Goal: Task Accomplishment & Management: Use online tool/utility

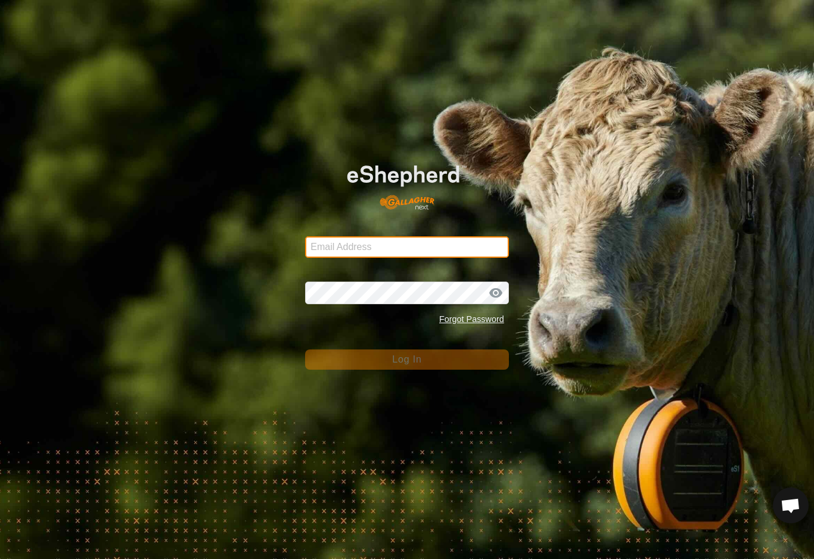
click at [480, 242] on input "Email Address" at bounding box center [407, 246] width 204 height 21
type input "[EMAIL_ADDRESS][DOMAIN_NAME]"
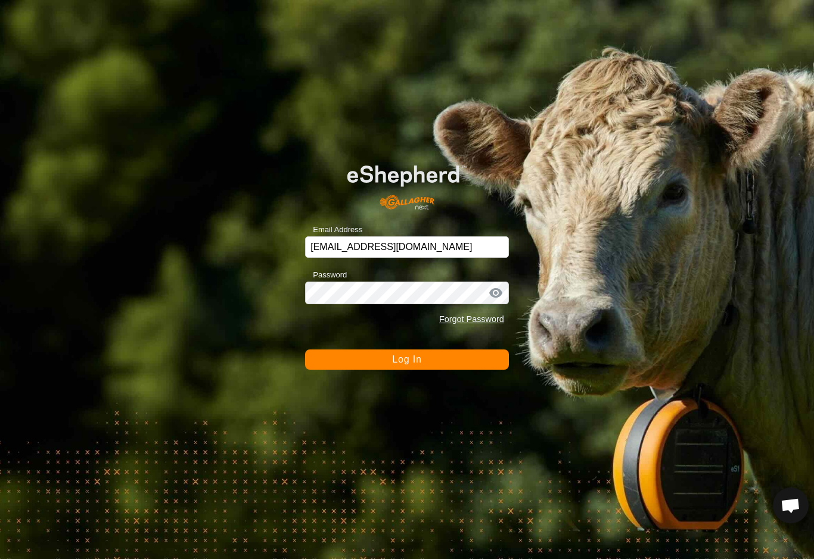
click at [407, 360] on button "Log In" at bounding box center [407, 360] width 204 height 20
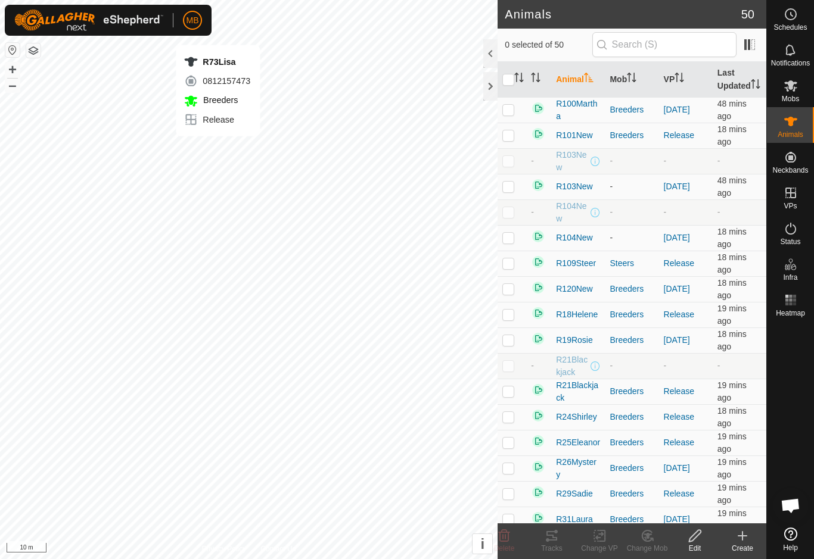
checkbox input "true"
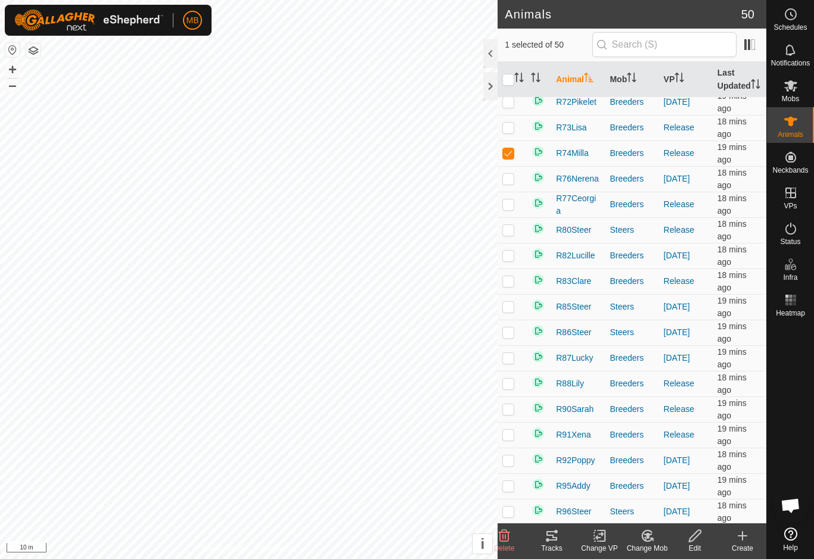
scroll to position [802, 0]
checkbox input "true"
checkbox input "false"
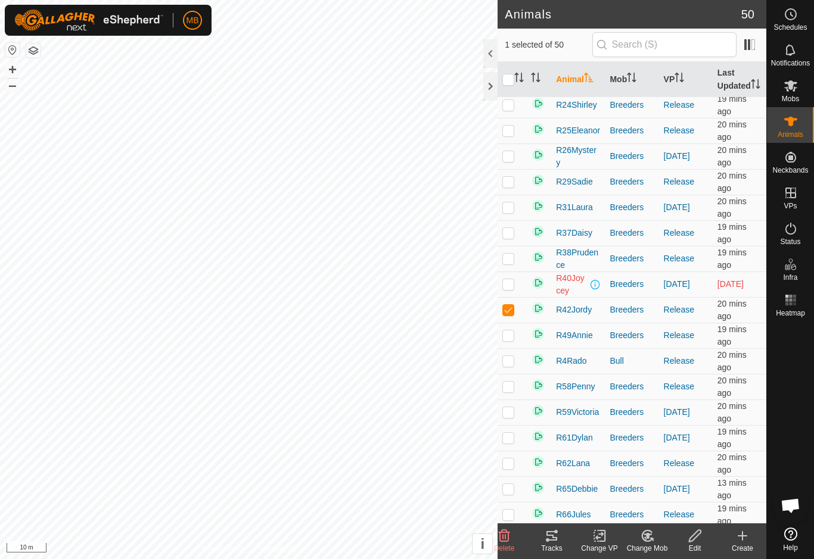
scroll to position [311, 0]
checkbox input "true"
checkbox input "false"
checkbox input "true"
checkbox input "false"
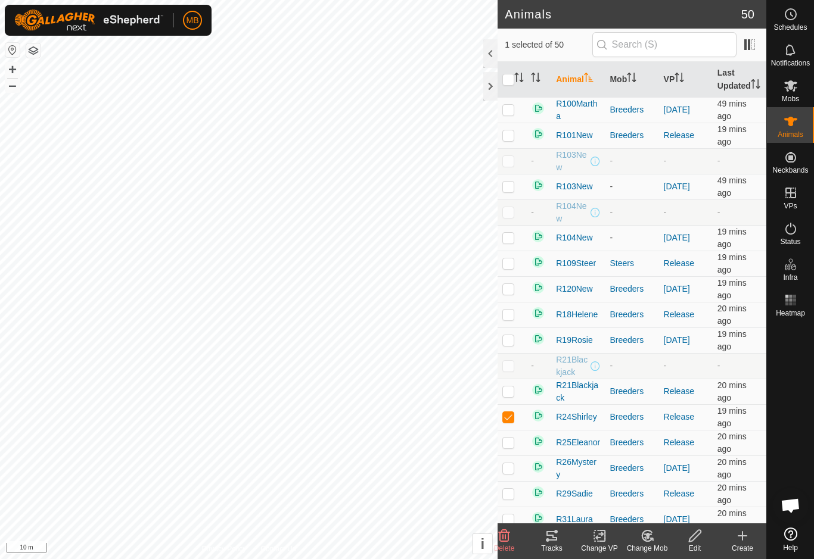
scroll to position [0, 0]
click at [793, 95] on span "Mobs" at bounding box center [789, 98] width 17 height 7
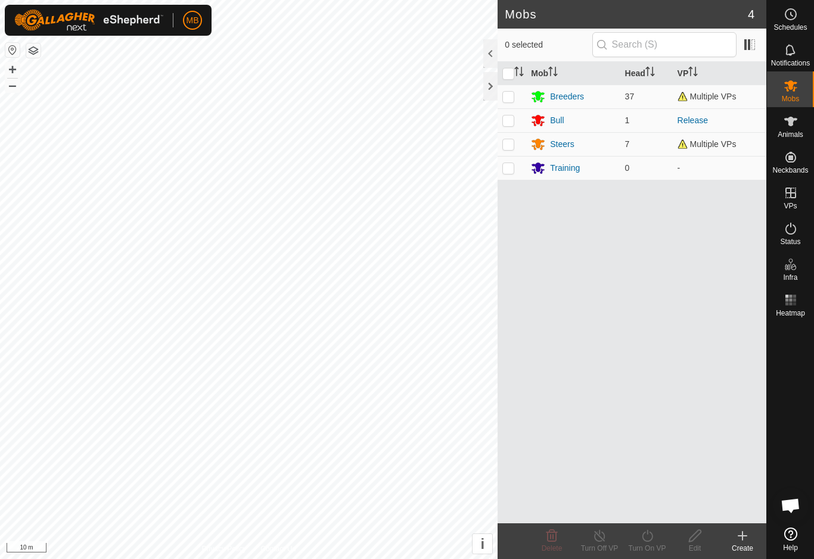
click at [741, 549] on div "Create" at bounding box center [742, 548] width 48 height 11
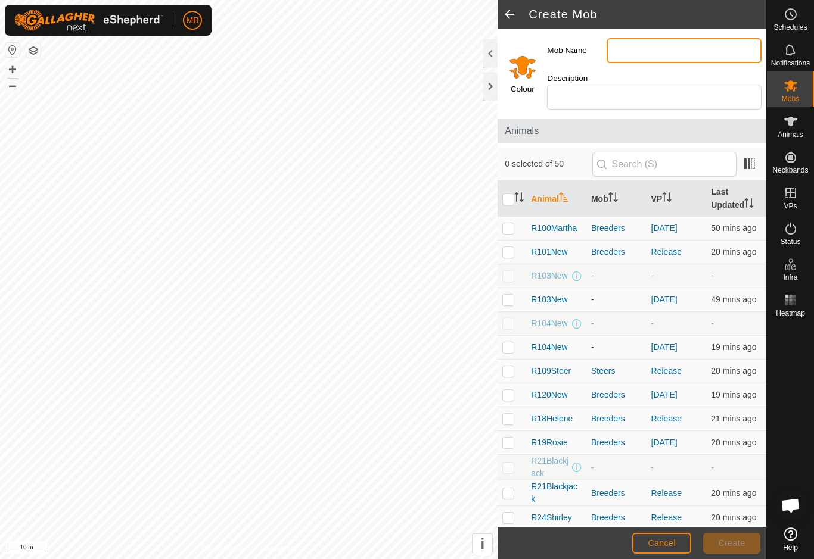
click at [694, 48] on input "Mob Name" at bounding box center [683, 50] width 155 height 25
type input "F"
type input "Fattening"
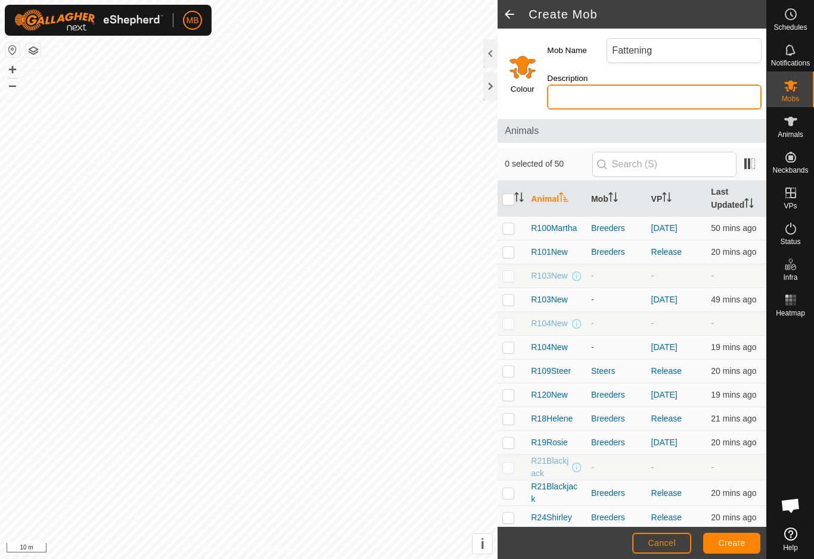
click at [721, 85] on input "Description" at bounding box center [654, 97] width 214 height 25
type input "Fattening mob for [MEDICAL_DATA] cows"
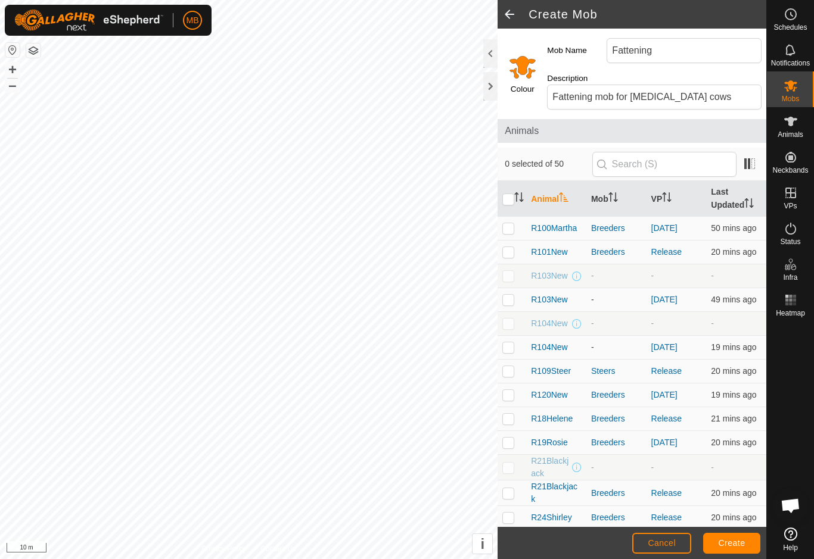
click at [560, 194] on p-sorticon "Activate to sort" at bounding box center [564, 199] width 10 height 10
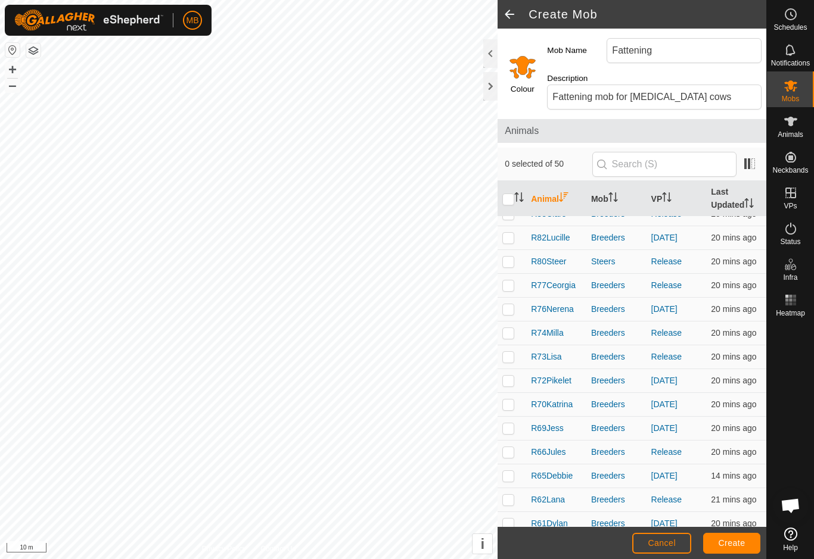
scroll to position [277, 0]
click at [509, 351] on p-checkbox at bounding box center [508, 356] width 12 height 10
checkbox input "true"
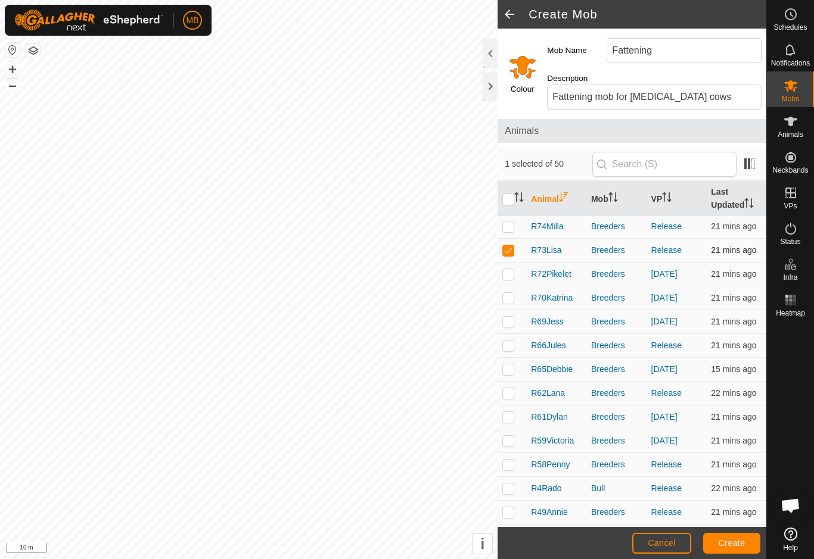
scroll to position [381, 0]
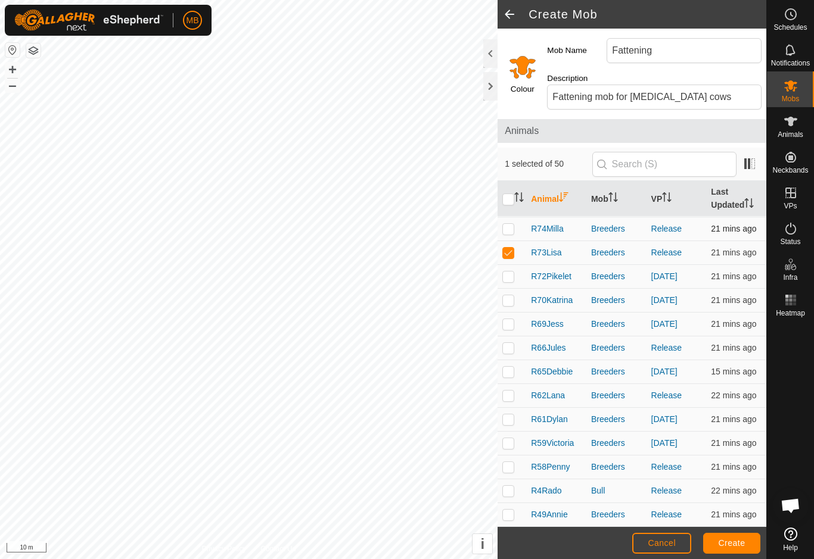
click at [513, 224] on p-checkbox at bounding box center [508, 229] width 12 height 10
checkbox input "true"
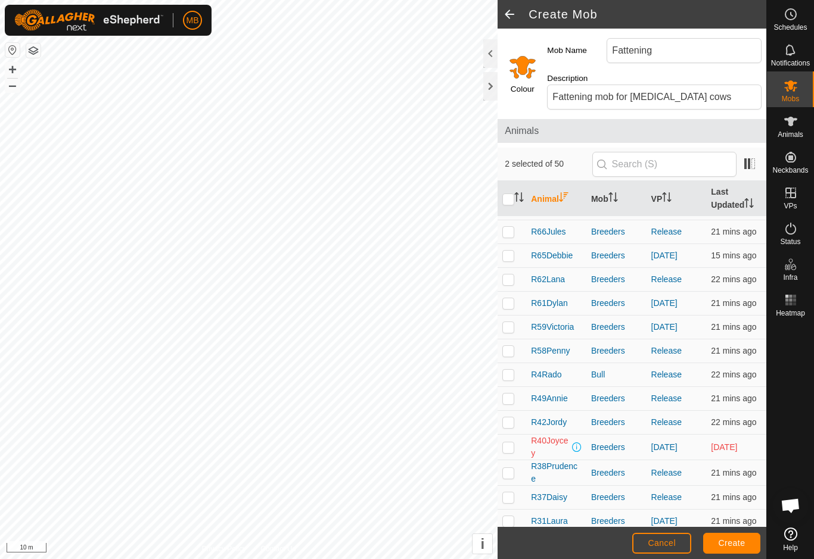
scroll to position [498, 0]
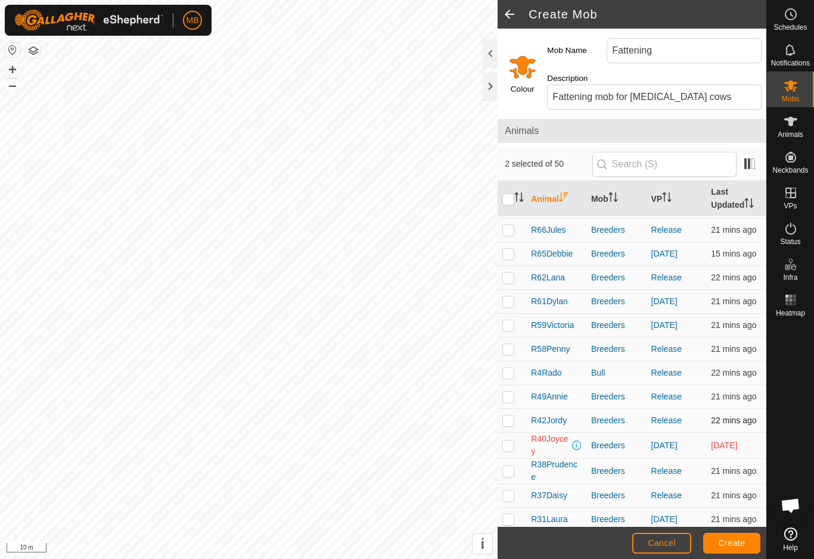
click at [512, 416] on p-checkbox at bounding box center [508, 421] width 12 height 10
checkbox input "true"
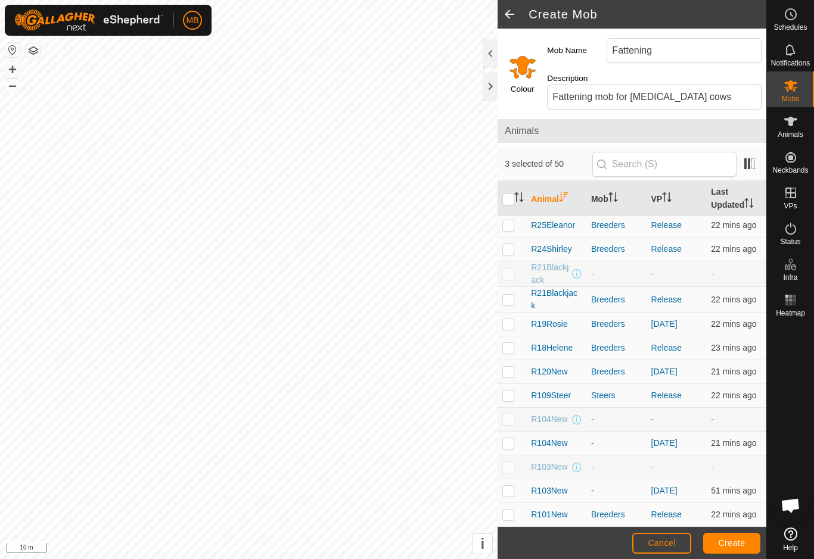
scroll to position [862, 0]
click at [508, 246] on p-checkbox at bounding box center [508, 251] width 12 height 10
checkbox input "true"
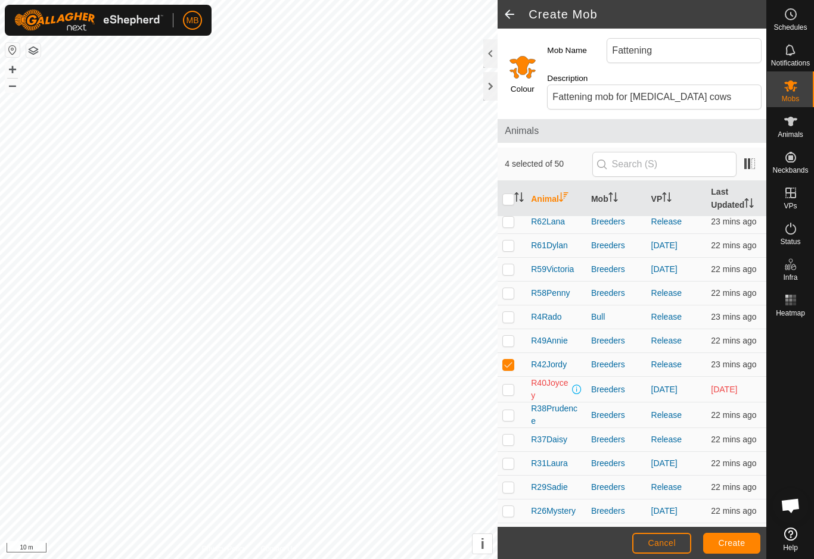
scroll to position [554, 0]
click at [507, 429] on td at bounding box center [511, 441] width 29 height 24
click at [504, 435] on p-checkbox at bounding box center [508, 440] width 12 height 10
checkbox input "false"
click at [504, 411] on p-checkbox at bounding box center [508, 416] width 12 height 10
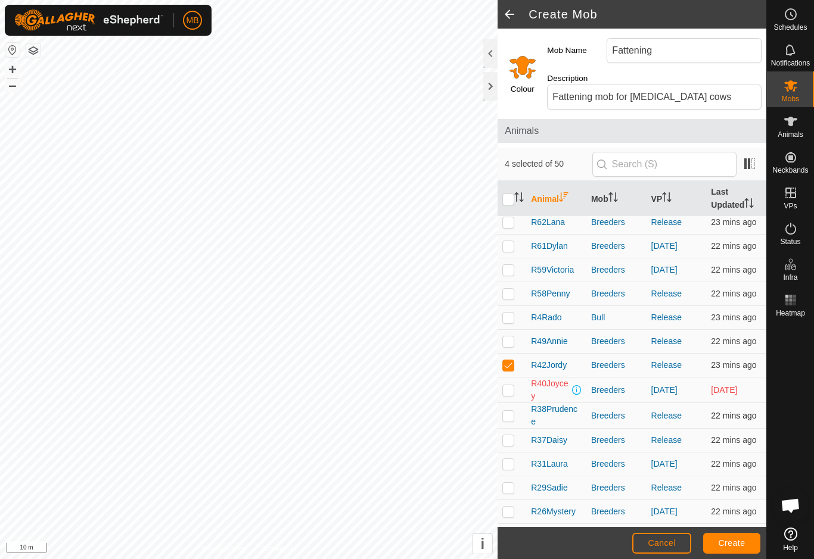
checkbox input "true"
click at [744, 541] on span "Create" at bounding box center [731, 543] width 27 height 10
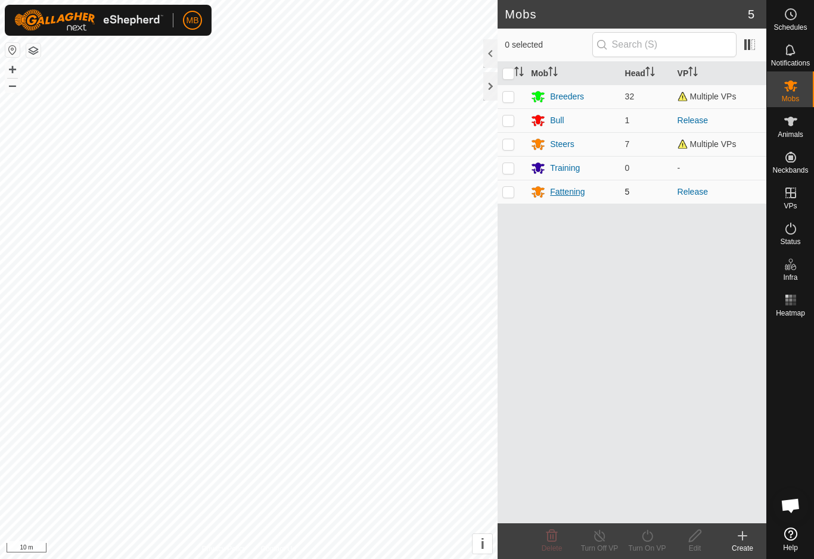
click at [572, 186] on div "Fattening" at bounding box center [567, 192] width 35 height 13
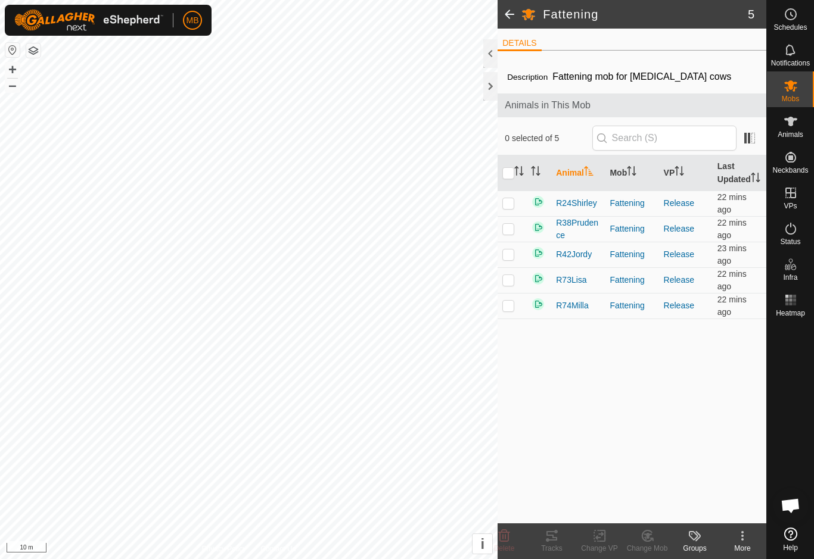
click at [512, 17] on span at bounding box center [509, 14] width 24 height 29
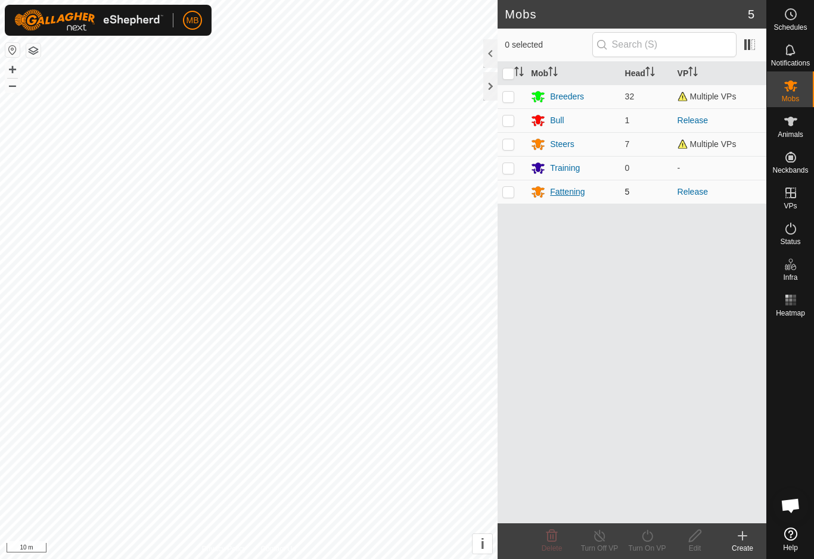
click at [540, 189] on icon at bounding box center [537, 192] width 13 height 11
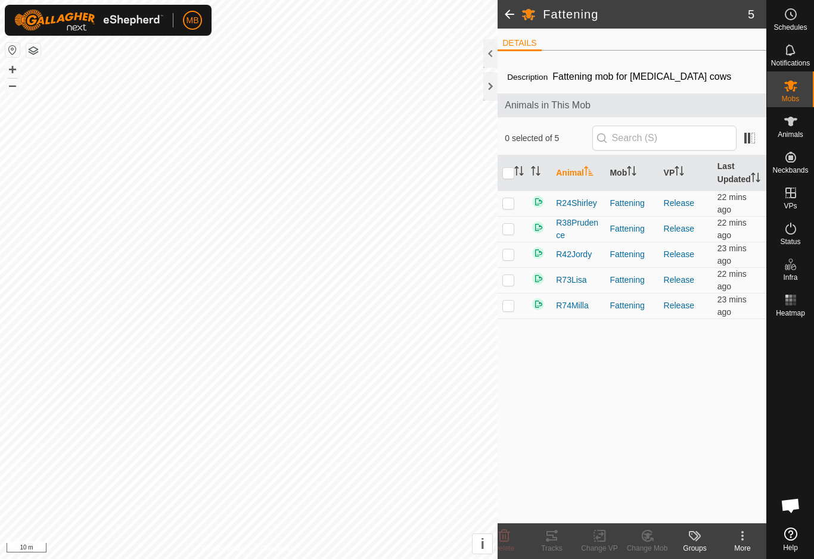
click at [513, 20] on span at bounding box center [509, 14] width 24 height 29
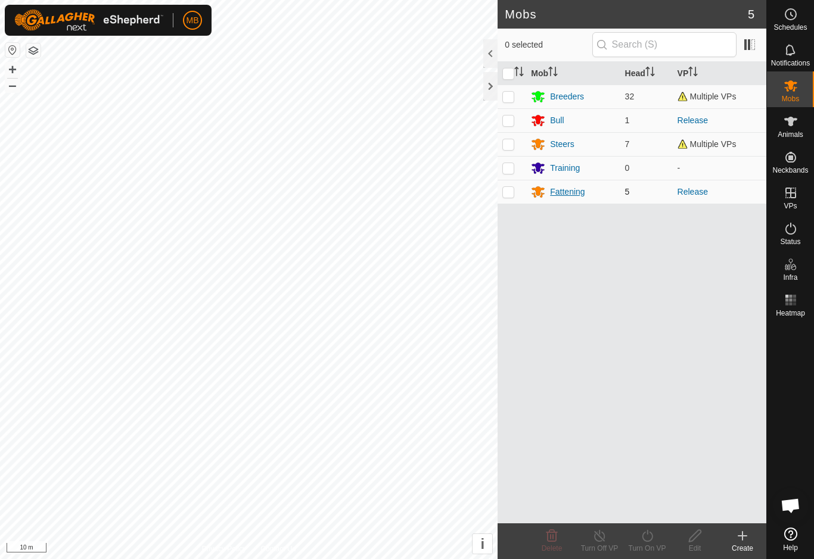
click at [577, 186] on div "Fattening" at bounding box center [567, 192] width 35 height 13
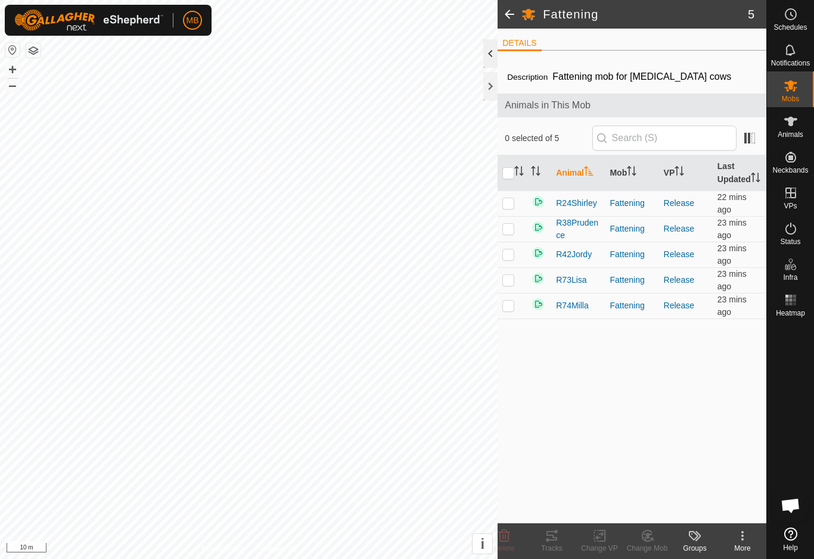
click at [492, 57] on div at bounding box center [490, 53] width 14 height 29
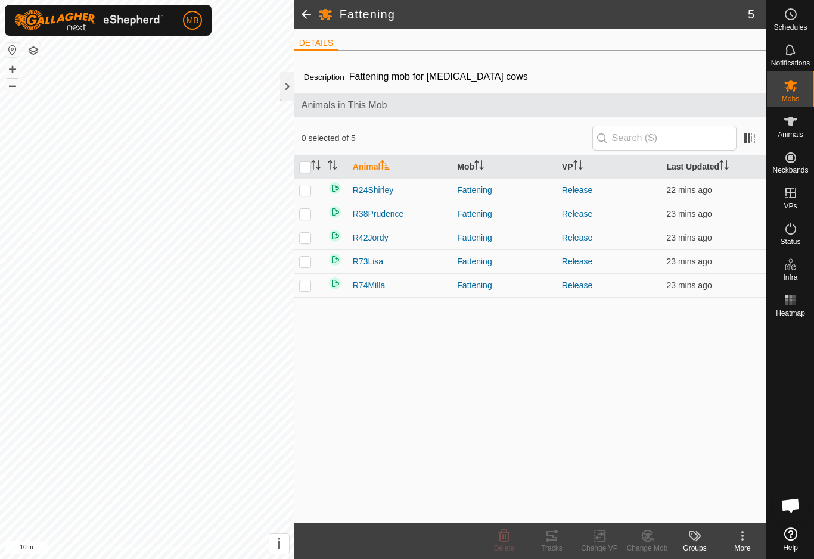
click at [744, 549] on div "More" at bounding box center [742, 548] width 48 height 11
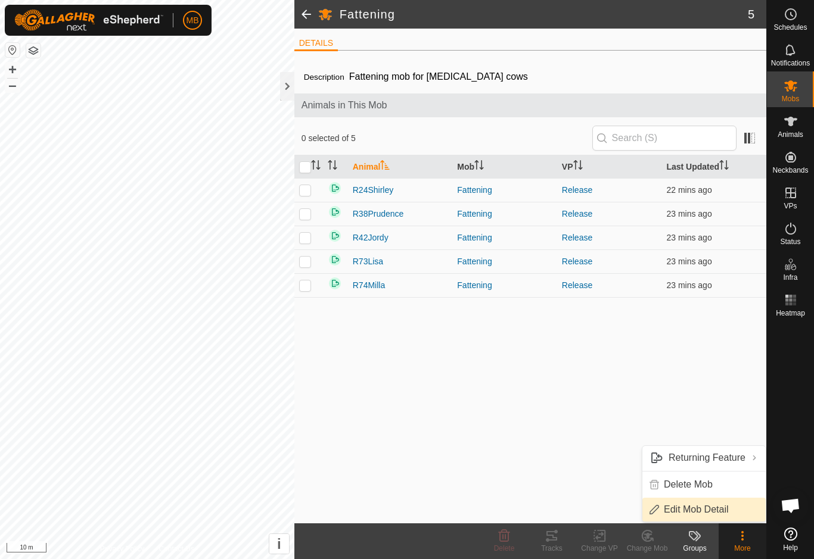
click at [741, 507] on link "Edit Mob Detail" at bounding box center [703, 510] width 123 height 24
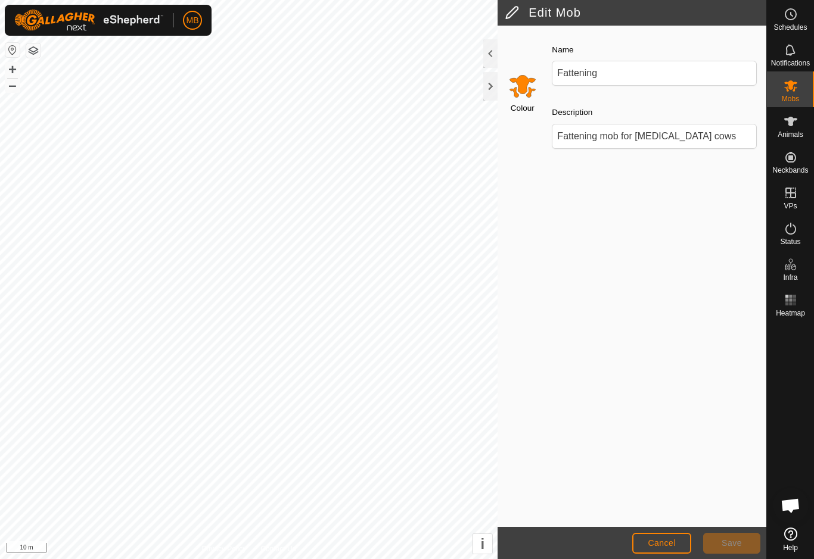
click at [519, 88] on input "Select a color" at bounding box center [522, 85] width 29 height 29
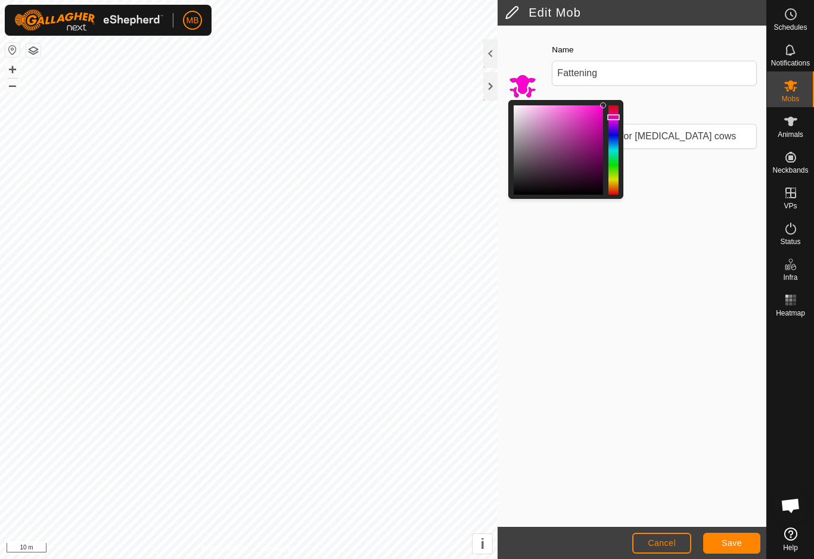
click at [738, 541] on span "Save" at bounding box center [731, 543] width 20 height 10
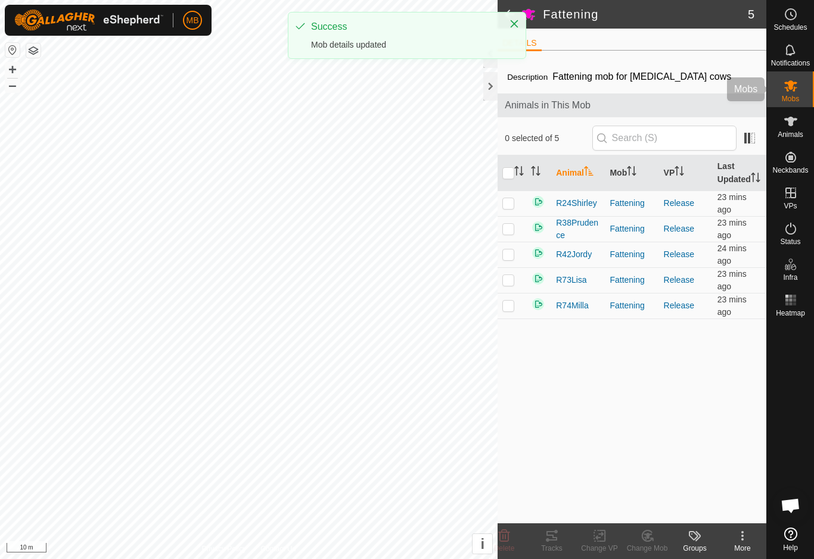
click at [793, 97] on span "Mobs" at bounding box center [789, 98] width 17 height 7
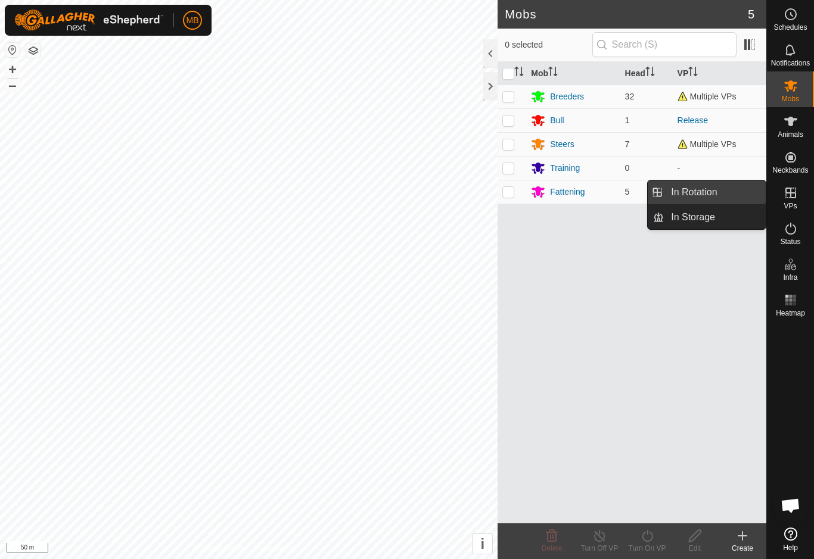
click at [722, 197] on link "In Rotation" at bounding box center [714, 192] width 102 height 24
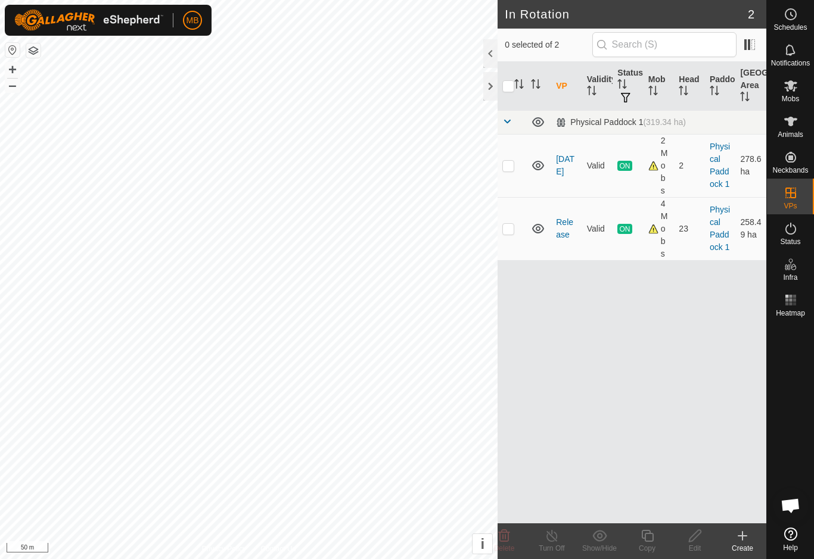
click at [745, 547] on div "Create" at bounding box center [742, 548] width 48 height 11
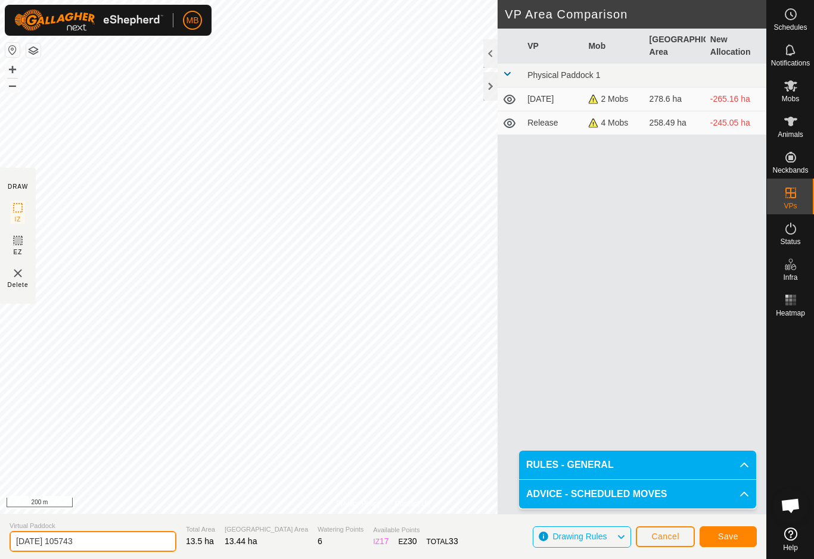
click at [105, 538] on input "[DATE] 105743" at bounding box center [93, 541] width 167 height 21
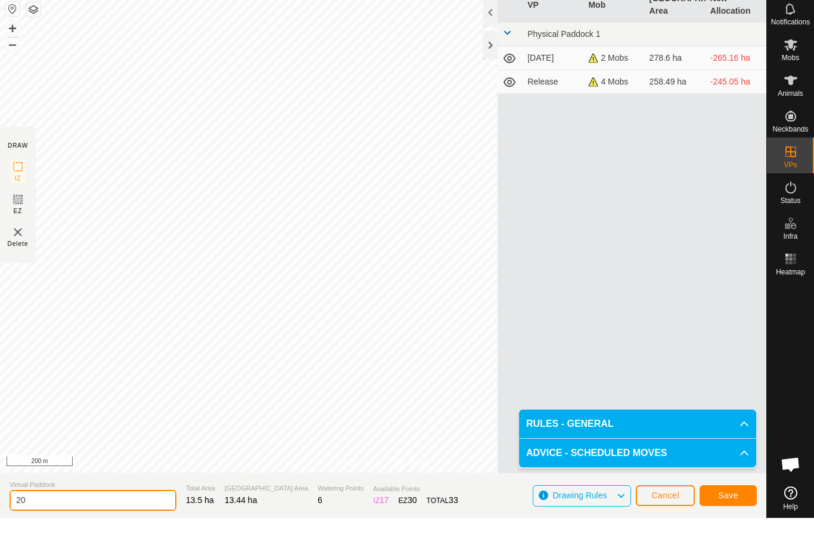
type input "2"
type input "Fattening"
click at [733, 526] on button "Save" at bounding box center [727, 536] width 57 height 21
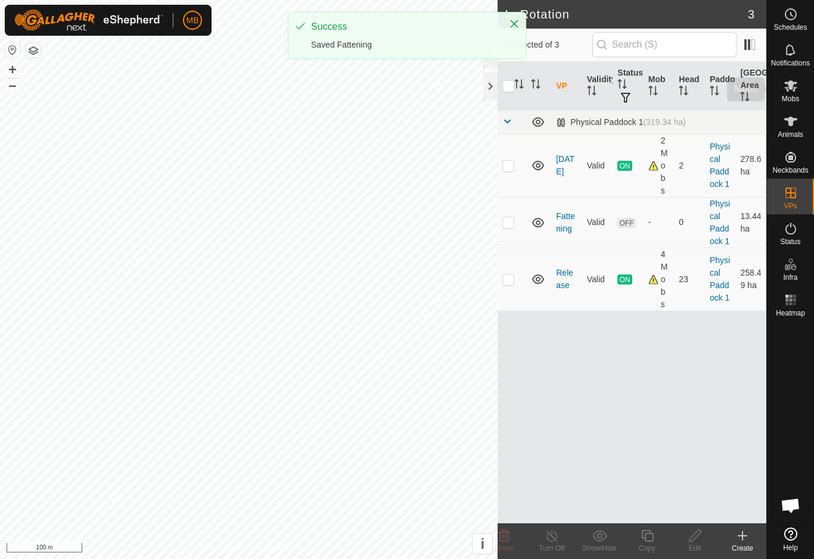
click at [797, 94] on es-mob-svg-icon at bounding box center [790, 85] width 21 height 19
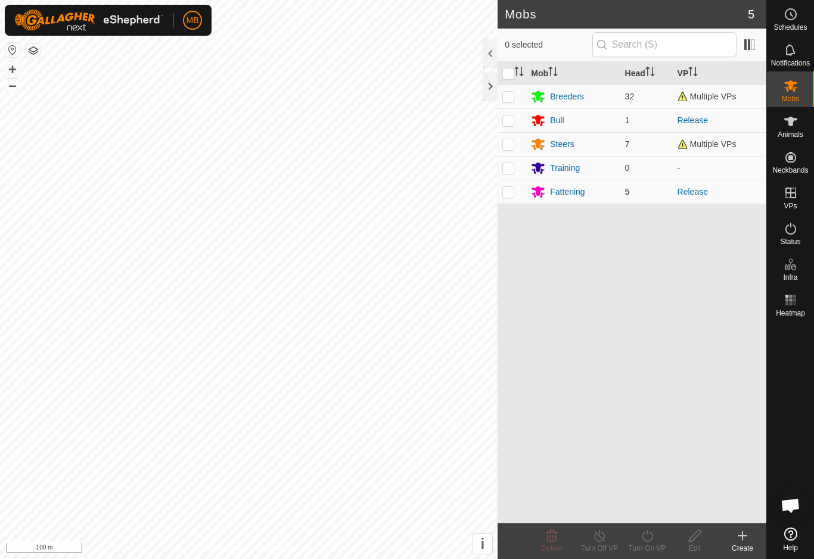
click at [515, 195] on td at bounding box center [511, 192] width 29 height 24
checkbox input "true"
click at [649, 539] on icon at bounding box center [647, 536] width 15 height 14
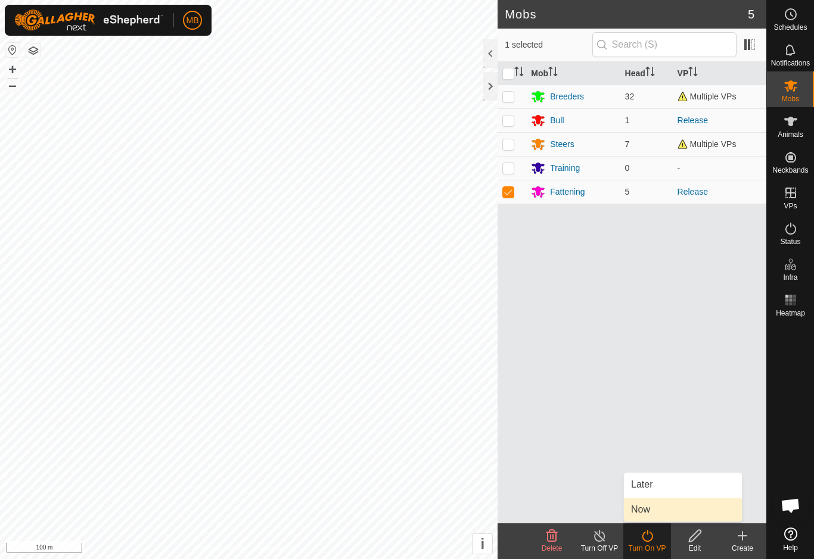
click at [677, 514] on link "Now" at bounding box center [683, 510] width 118 height 24
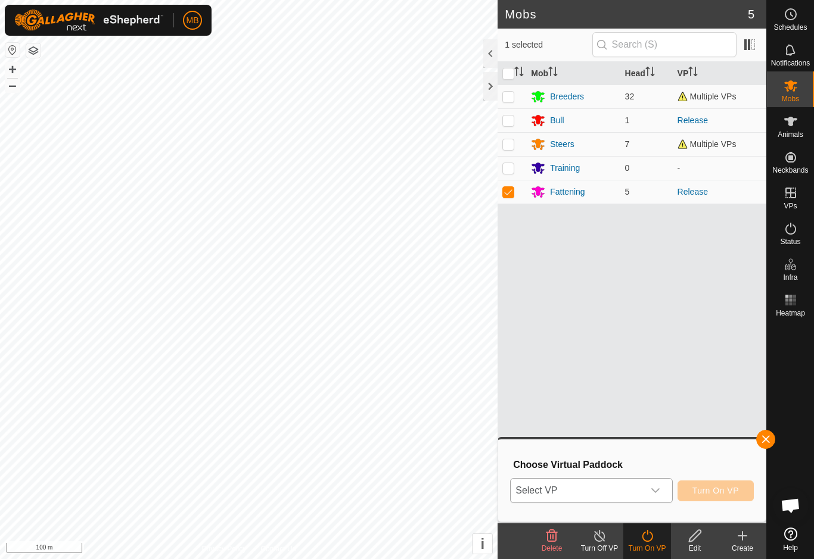
click at [650, 495] on icon "dropdown trigger" at bounding box center [655, 491] width 10 height 10
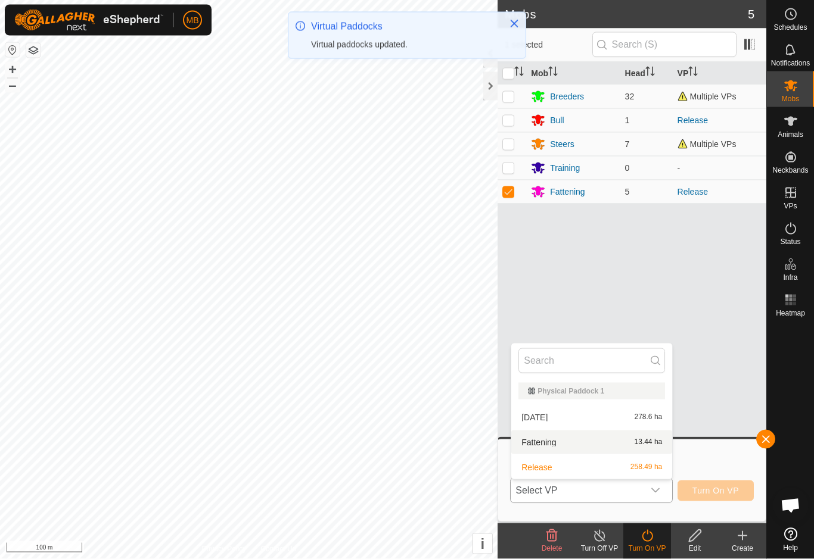
click at [644, 439] on span "13.44 ha" at bounding box center [648, 442] width 28 height 8
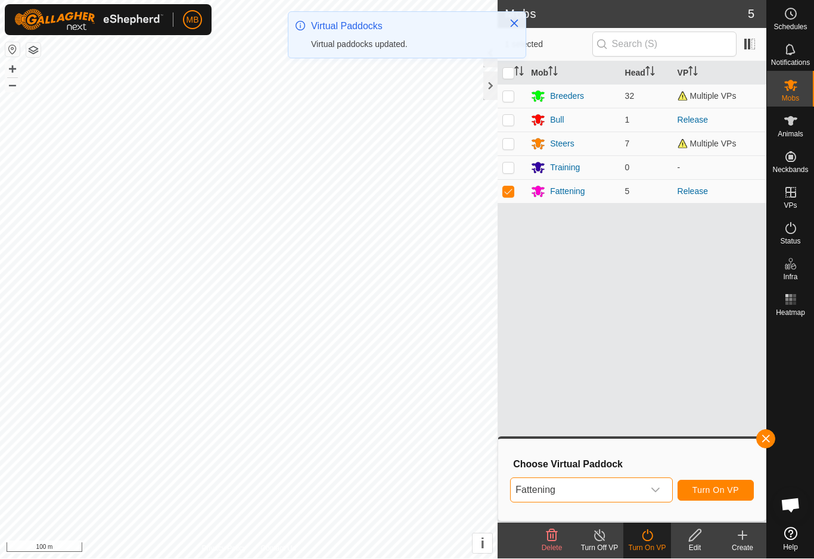
click at [741, 491] on button "Turn On VP" at bounding box center [715, 491] width 76 height 21
